Goal: Task Accomplishment & Management: Manage account settings

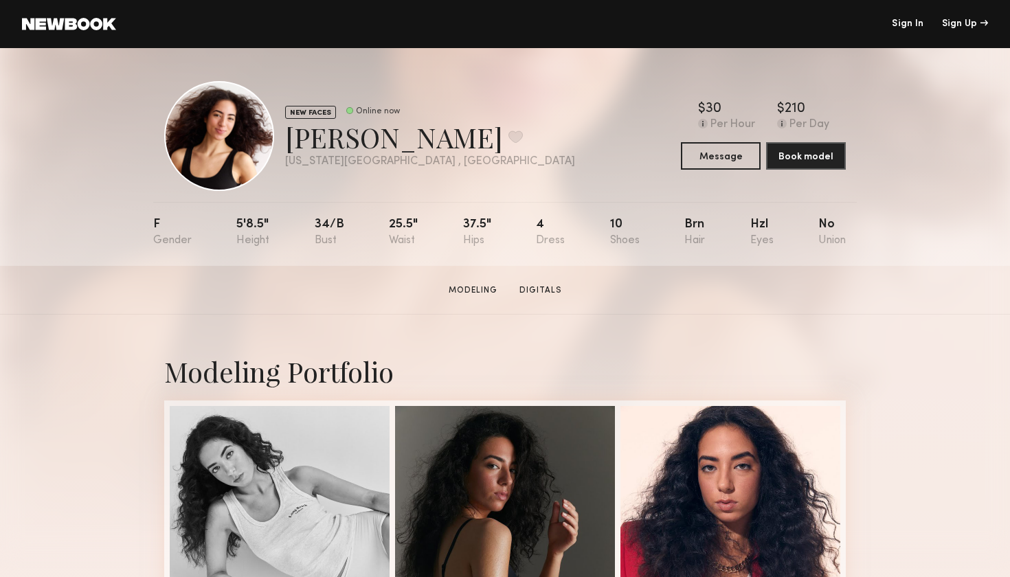
click at [909, 27] on link "Sign In" at bounding box center [908, 24] width 32 height 10
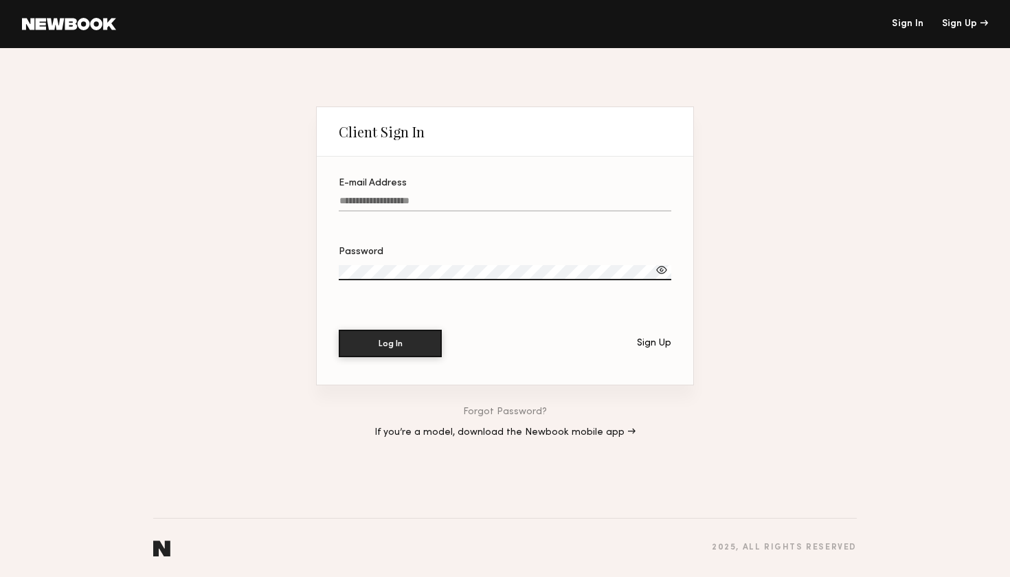
type input "**********"
click at [390, 344] on button "Log In" at bounding box center [390, 343] width 103 height 27
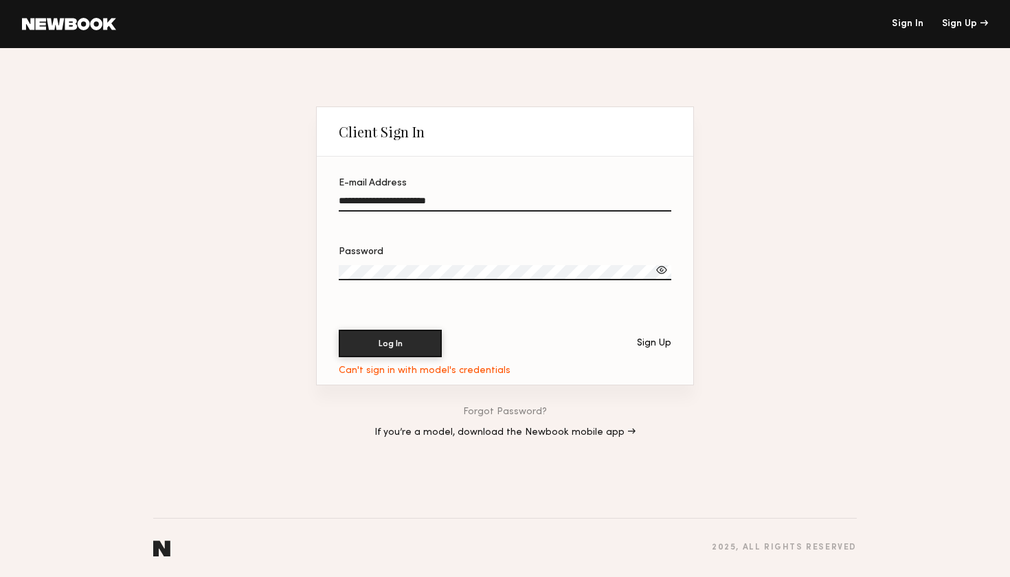
click at [658, 267] on div at bounding box center [662, 270] width 14 height 14
click at [372, 264] on label "Password" at bounding box center [505, 270] width 333 height 47
click at [383, 344] on button "Log In" at bounding box center [390, 342] width 103 height 27
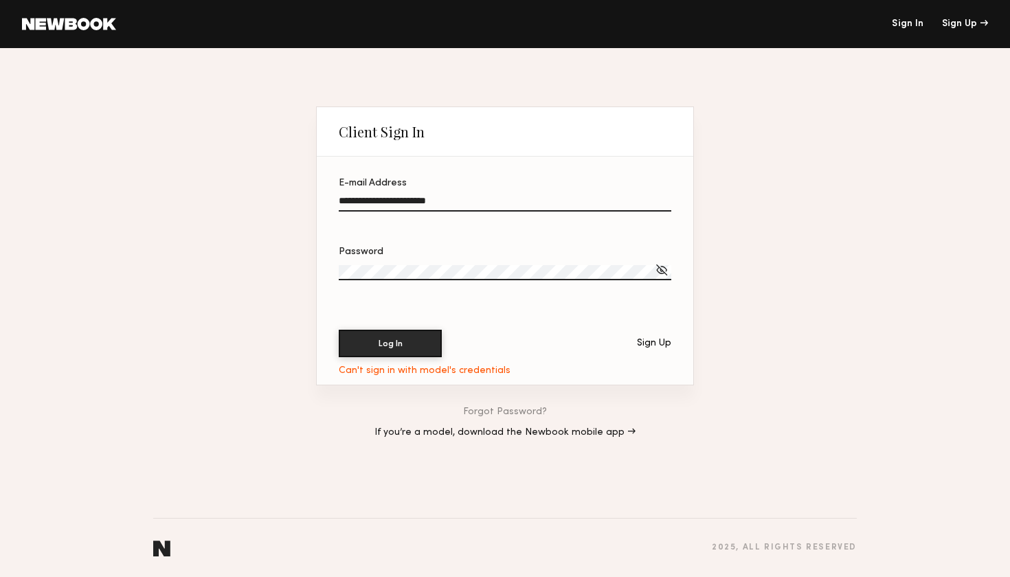
click at [902, 26] on link "Sign In" at bounding box center [908, 24] width 32 height 10
click at [57, 25] on link at bounding box center [69, 24] width 94 height 12
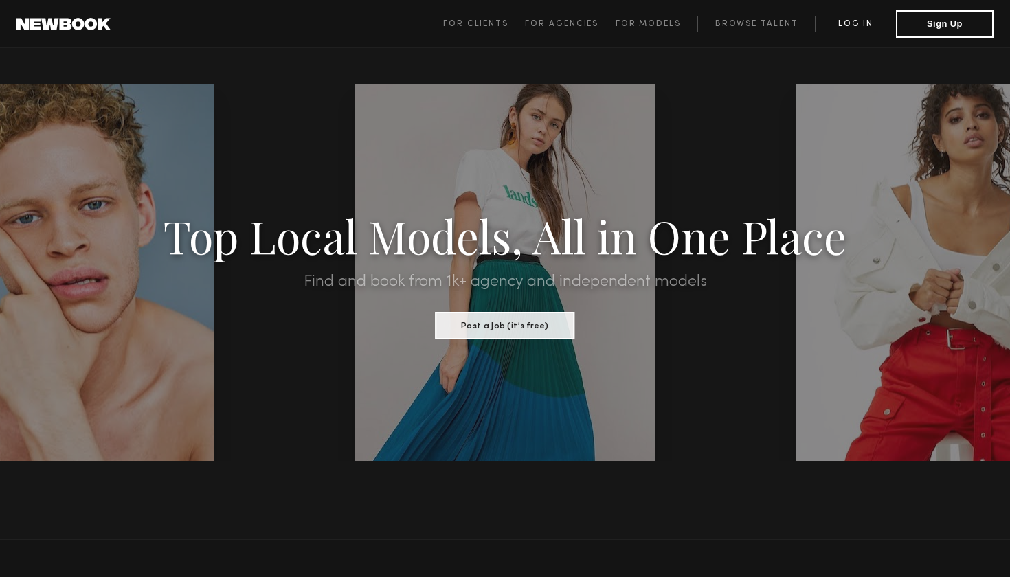
click at [864, 21] on link "Log in" at bounding box center [855, 24] width 81 height 16
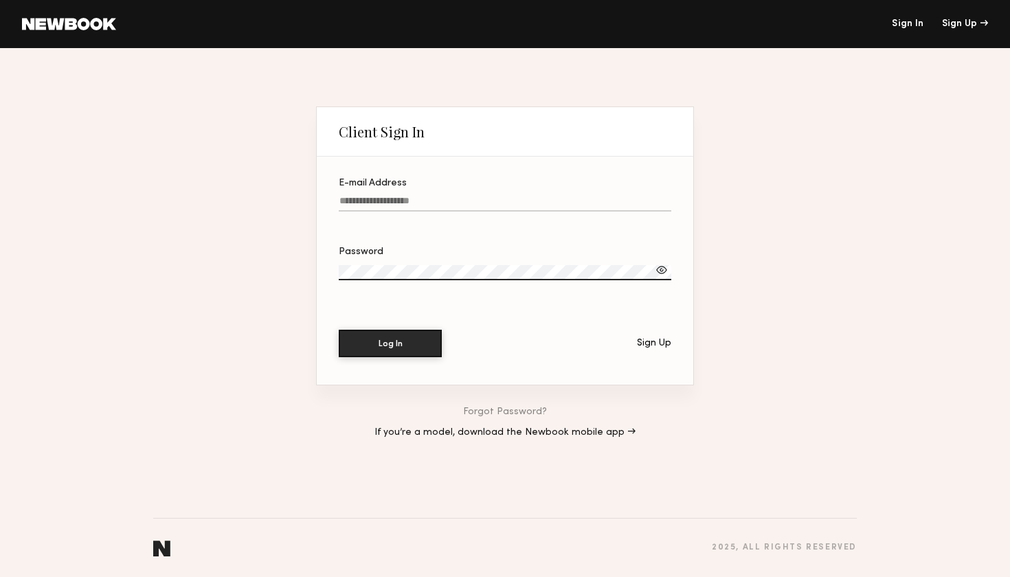
click at [732, 374] on div "Client Sign In E-mail Address Password Log In Sign Up Forgot Password? If you’r…" at bounding box center [505, 312] width 1010 height 529
click at [598, 434] on link "If you’re a model, download the Newbook mobile app →" at bounding box center [504, 433] width 261 height 10
